Goal: Check status: Check status

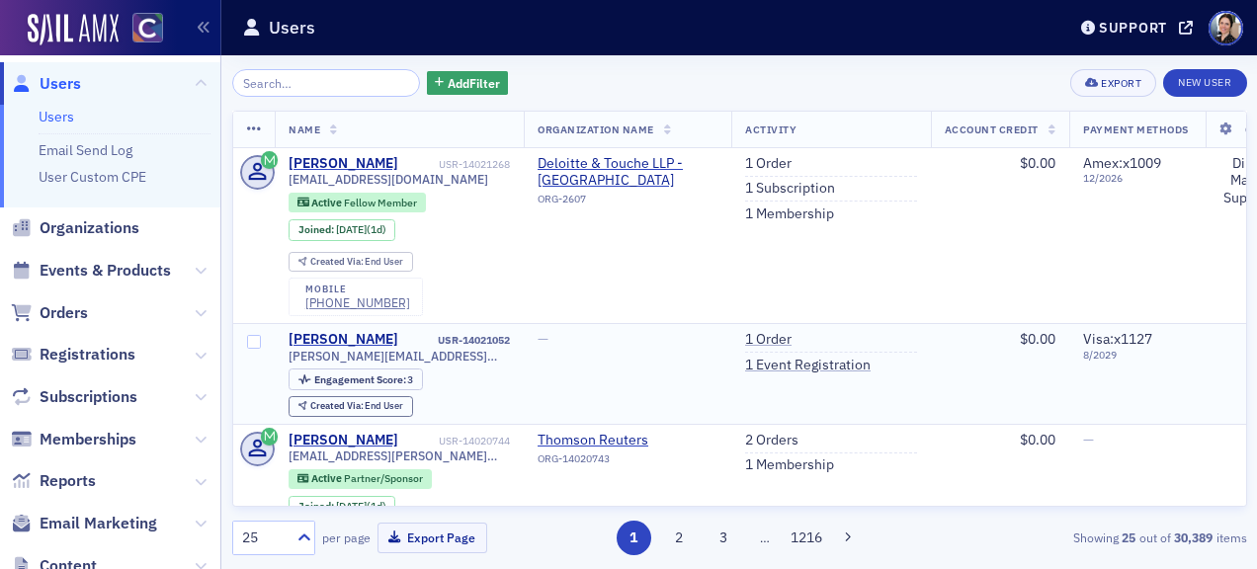
click at [582, 334] on div "—" at bounding box center [627, 340] width 180 height 18
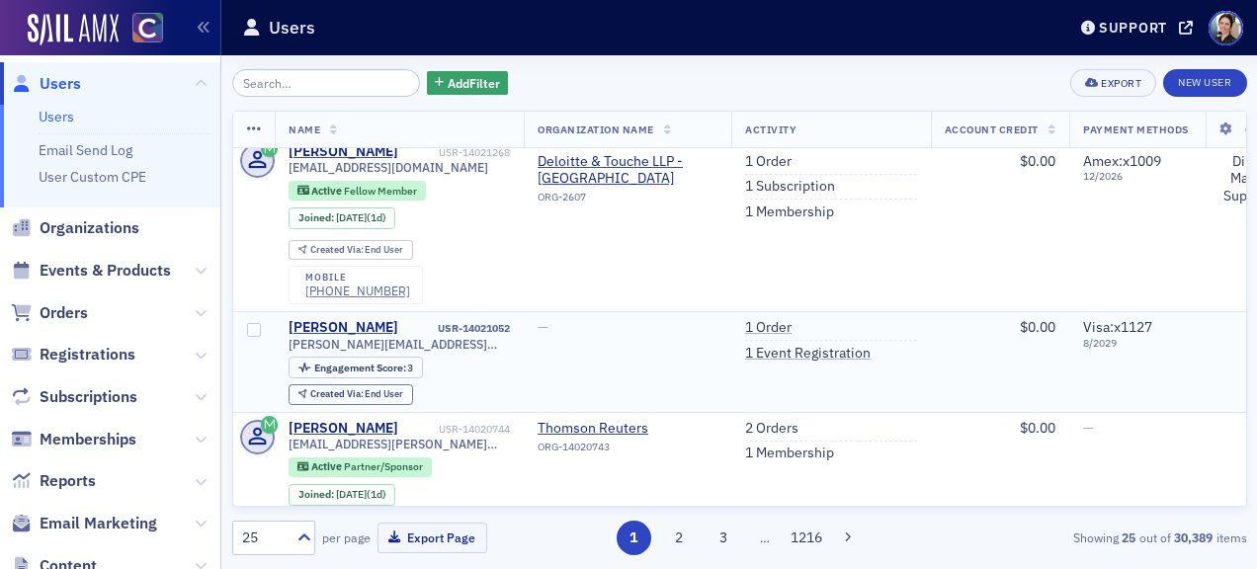
scroll to position [9, 0]
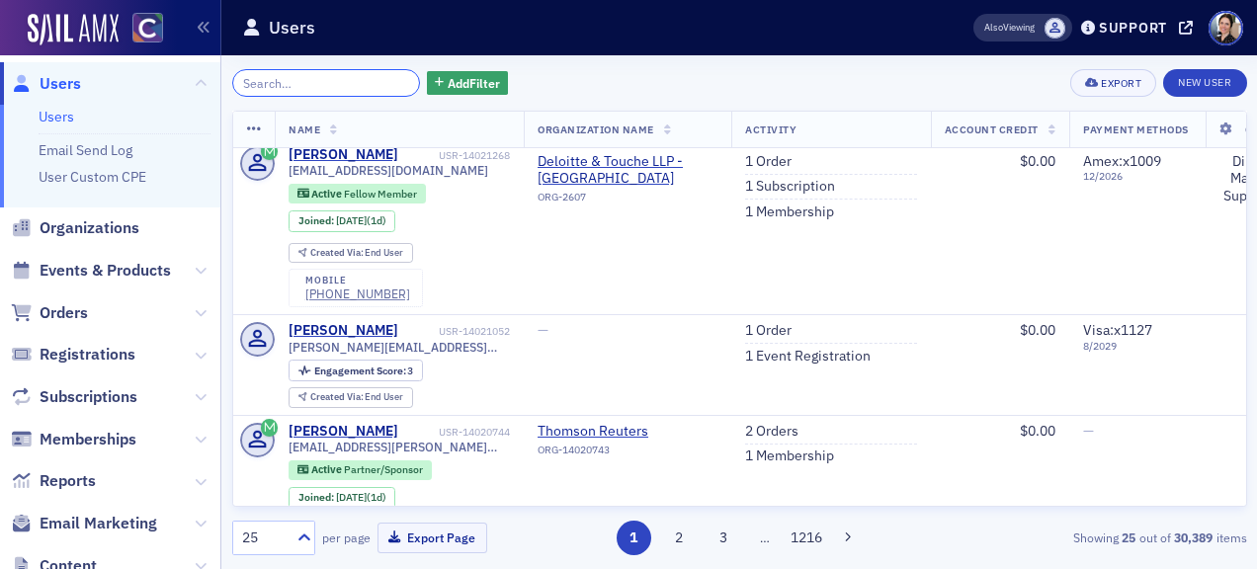
click at [295, 83] on input "search" at bounding box center [326, 83] width 189 height 28
paste input "[PERSON_NAME][EMAIL_ADDRESS][DOMAIN_NAME]"
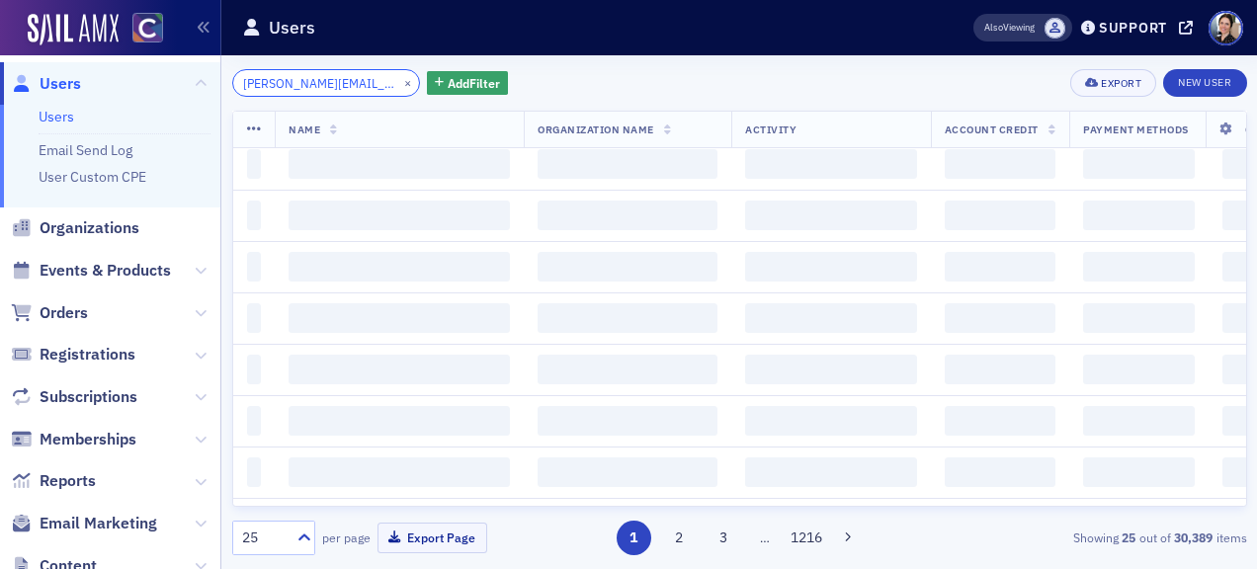
scroll to position [0, 58]
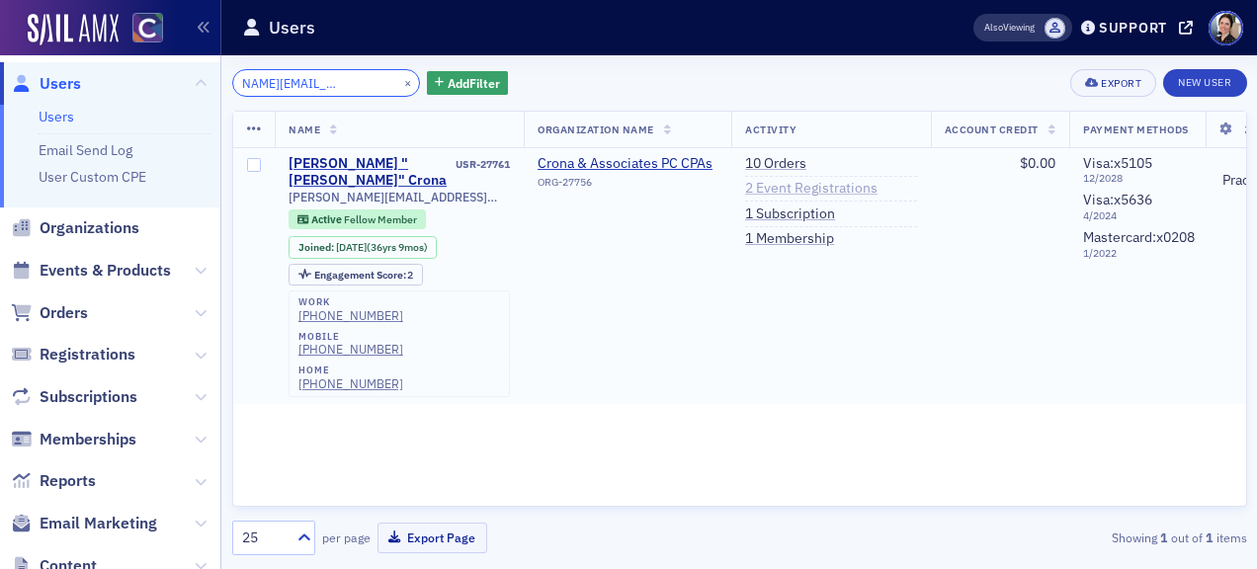
type input "[PERSON_NAME][EMAIL_ADDRESS][DOMAIN_NAME]"
click at [793, 182] on link "2 Event Registrations" at bounding box center [811, 189] width 132 height 18
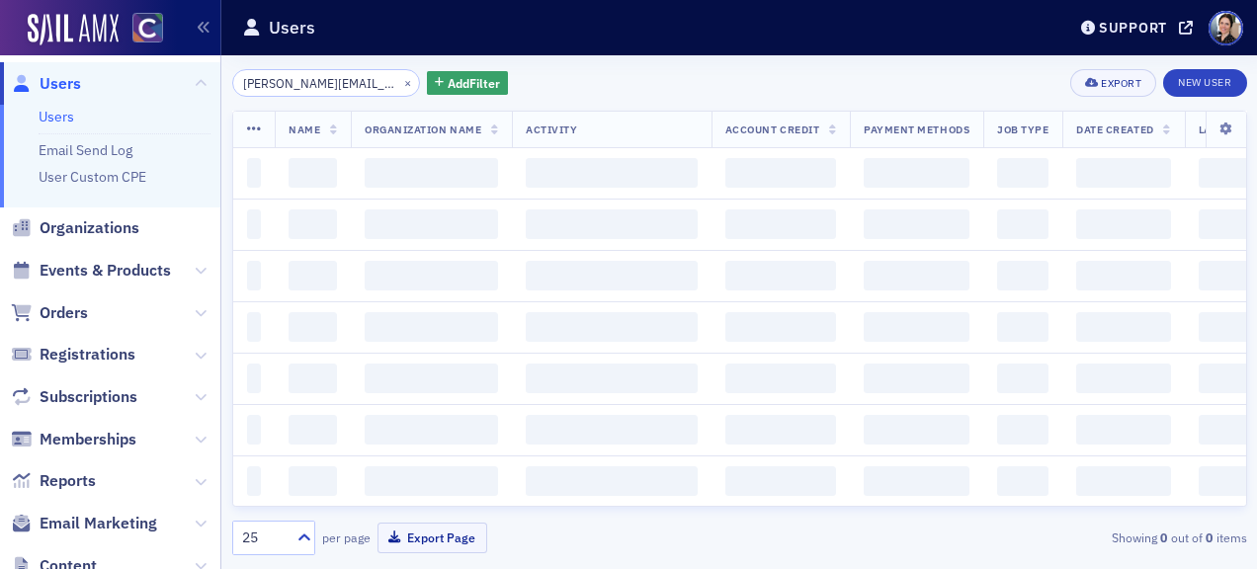
scroll to position [0, 58]
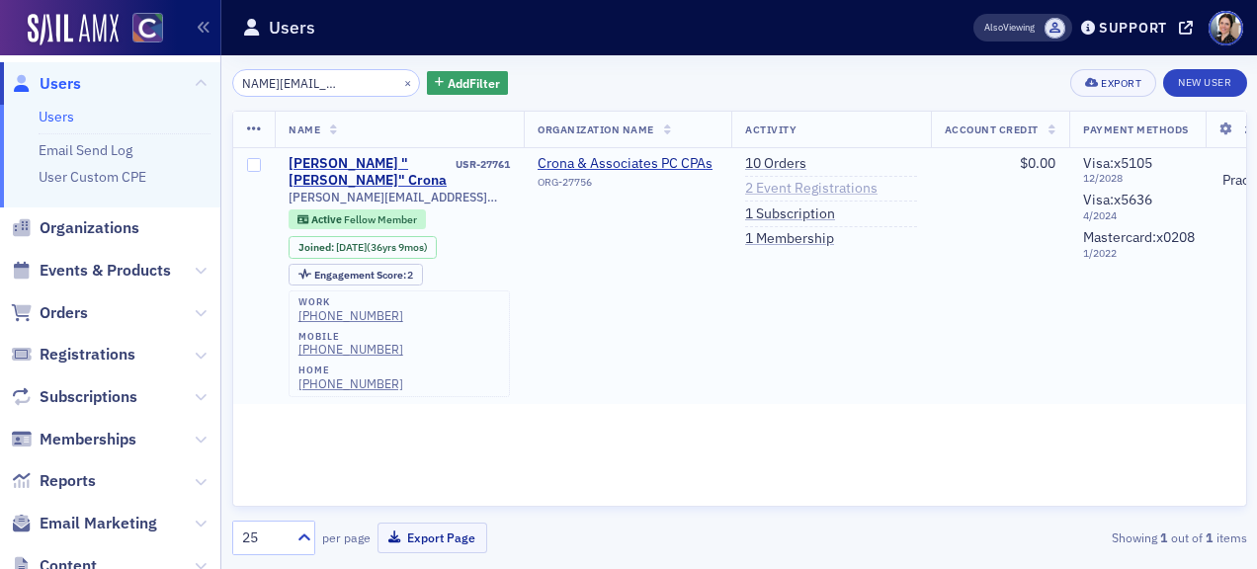
click at [773, 189] on link "2 Event Registrations" at bounding box center [811, 189] width 132 height 18
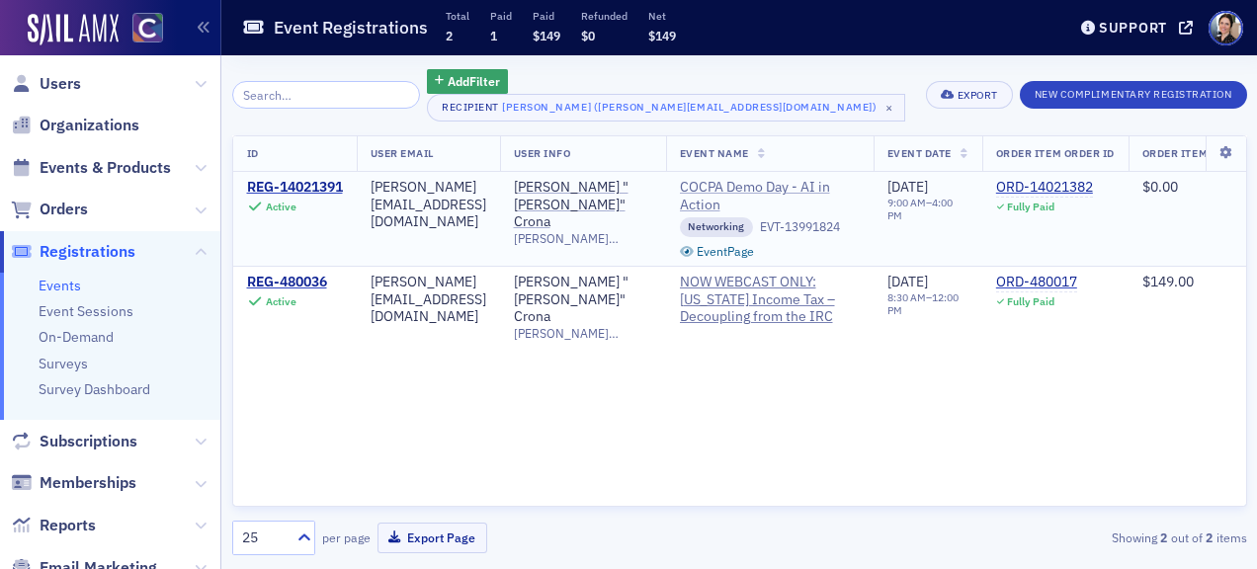
click at [804, 191] on span "COCPA Demo Day - AI in Action" at bounding box center [770, 196] width 180 height 35
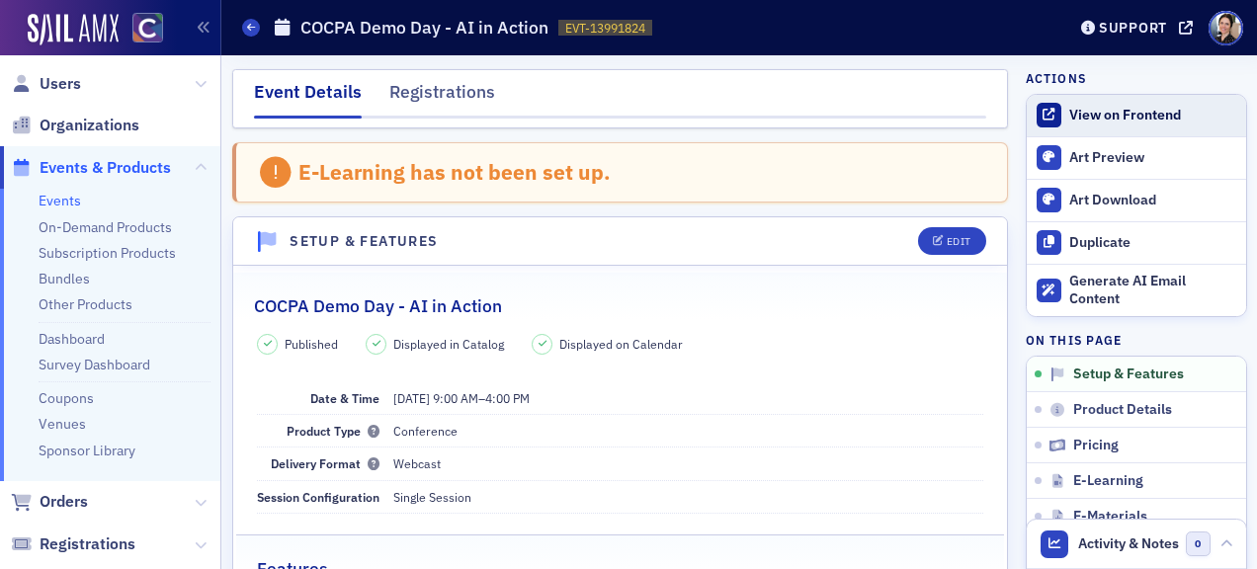
click at [1136, 115] on div "View on Frontend" at bounding box center [1152, 116] width 166 height 18
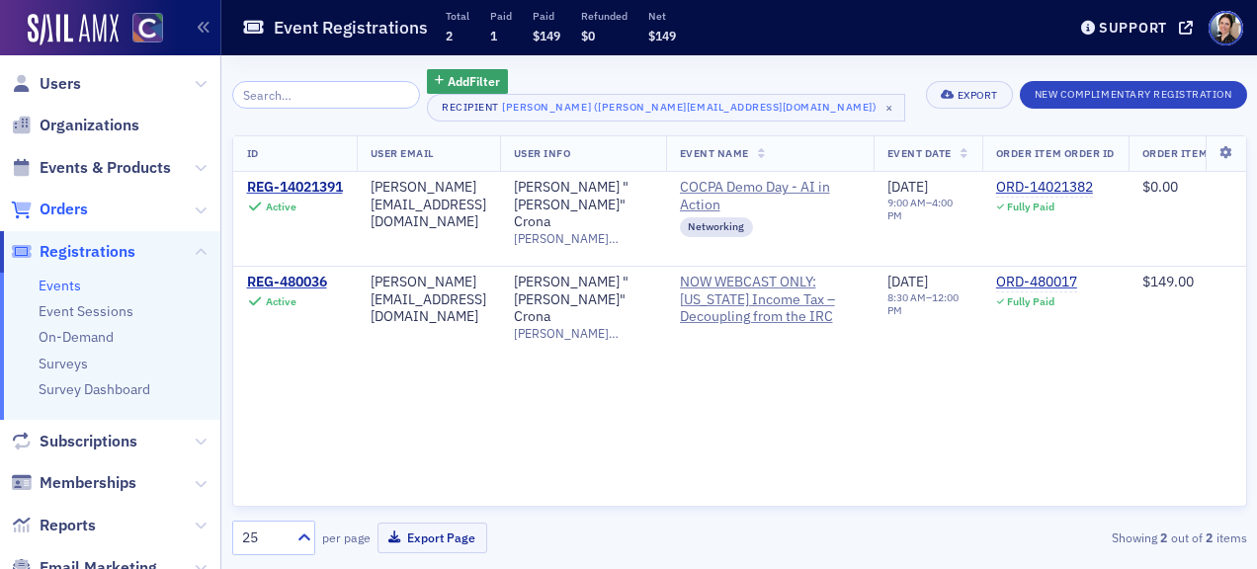
click at [70, 208] on span "Orders" at bounding box center [64, 210] width 48 height 22
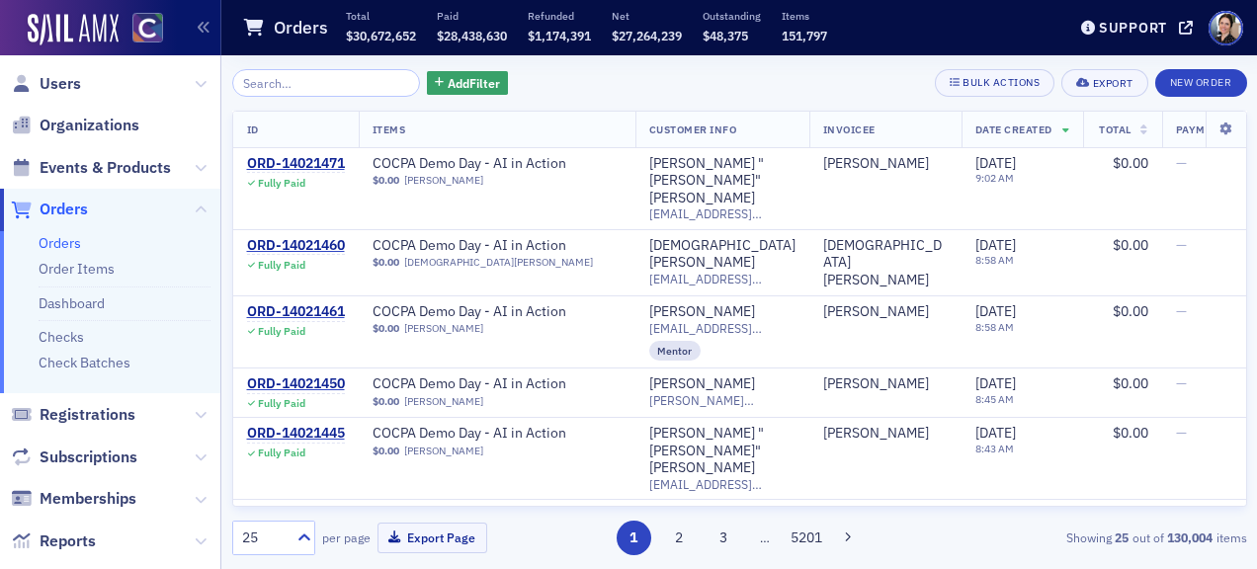
click at [318, 88] on input "search" at bounding box center [326, 83] width 189 height 28
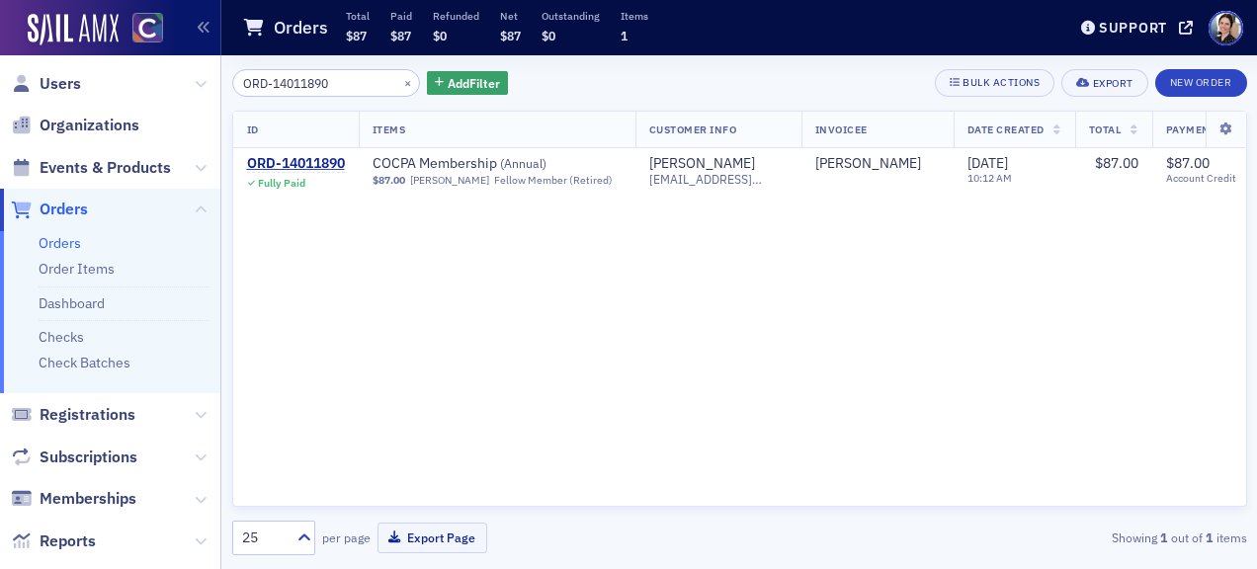
type input "ORD-14011890"
